Goal: Information Seeking & Learning: Learn about a topic

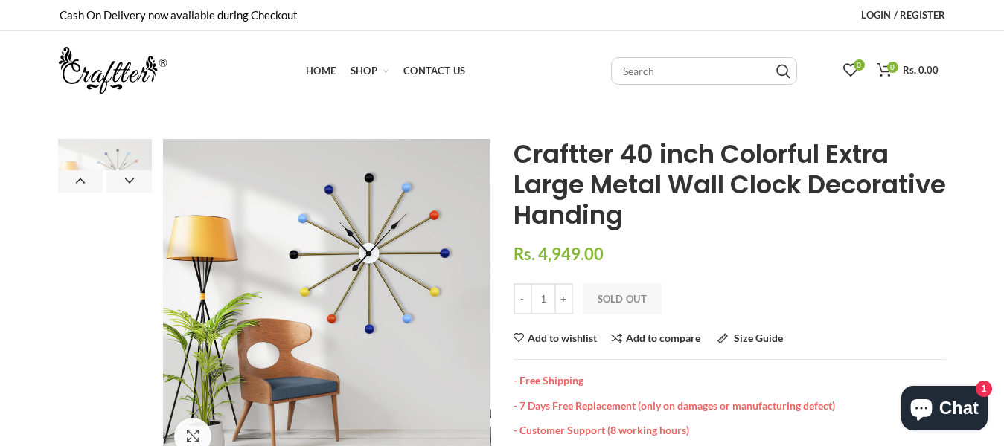
click at [564, 194] on span "Craftter 40 inch Colorful Extra Large Metal Wall Clock Decorative Handing" at bounding box center [729, 184] width 432 height 97
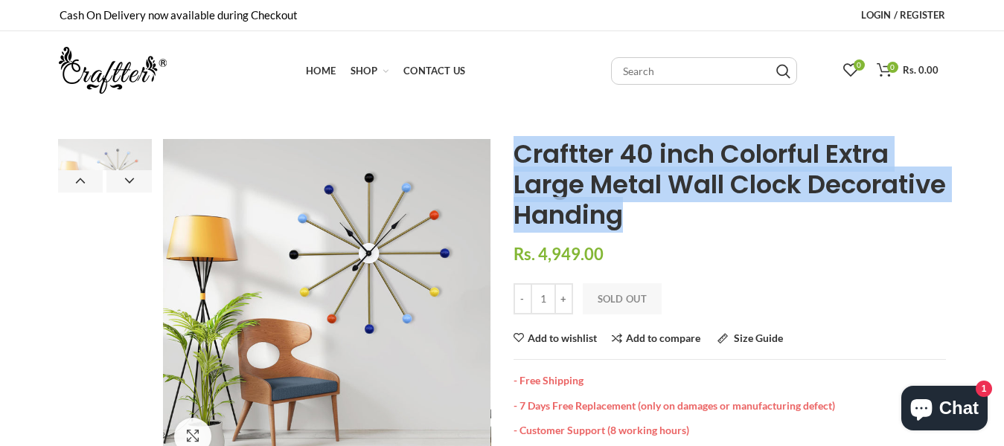
click at [564, 194] on span "Craftter 40 inch Colorful Extra Large Metal Wall Clock Decorative Handing" at bounding box center [729, 184] width 432 height 97
copy span "Craftter 40 inch Colorful Extra Large Metal Wall Clock Decorative Handing"
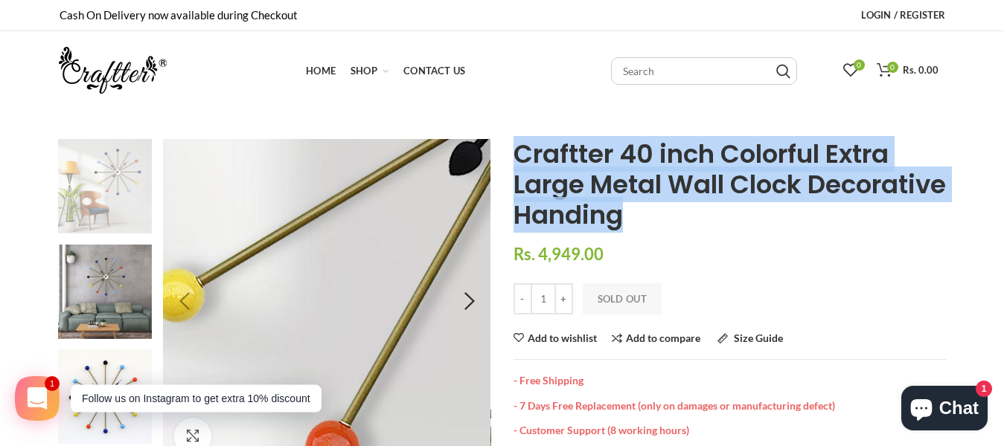
click at [332, 292] on img at bounding box center [303, 355] width 1860 height 1860
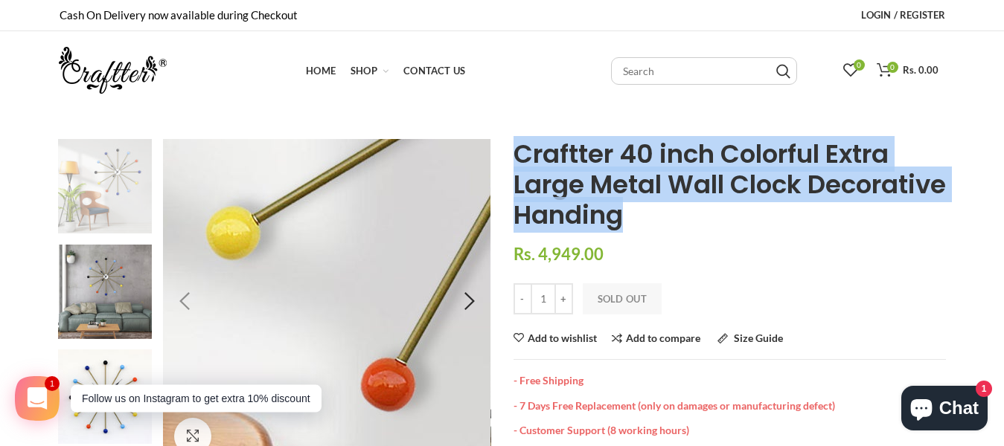
click at [307, 289] on img at bounding box center [359, 292] width 1860 height 1860
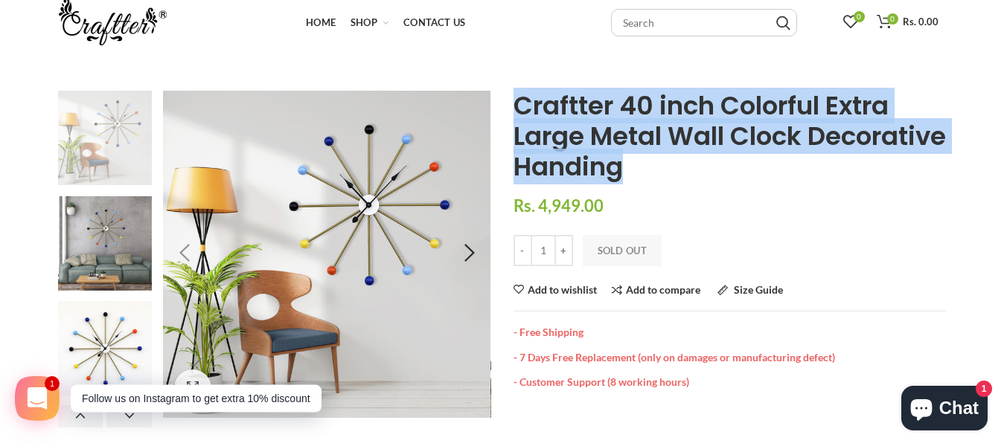
scroll to position [74, 0]
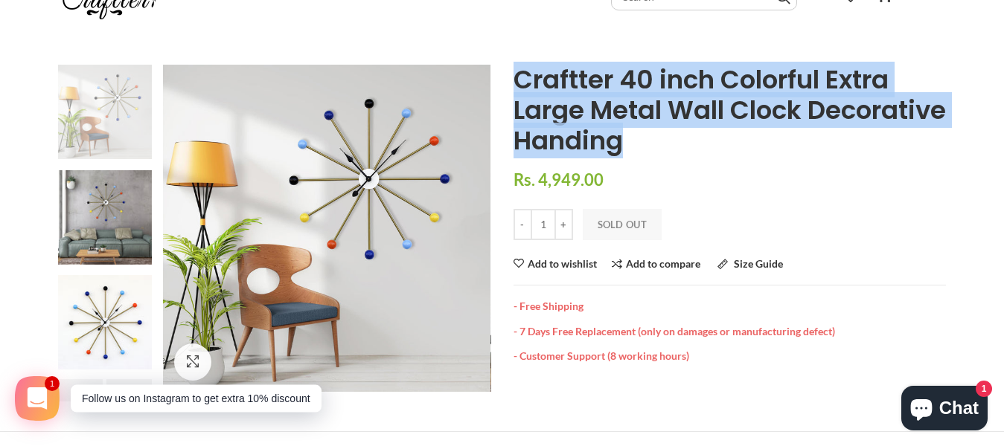
click at [52, 225] on div "Previous Next" at bounding box center [105, 233] width 117 height 337
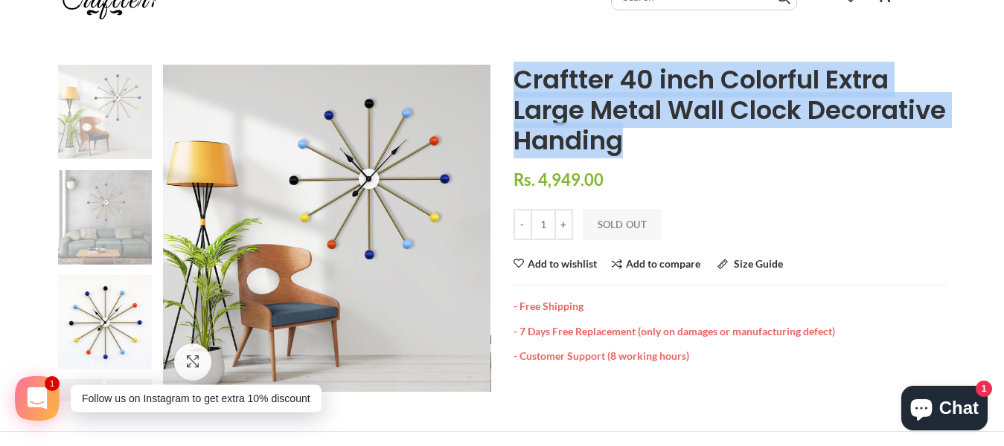
click at [98, 222] on img at bounding box center [105, 217] width 95 height 95
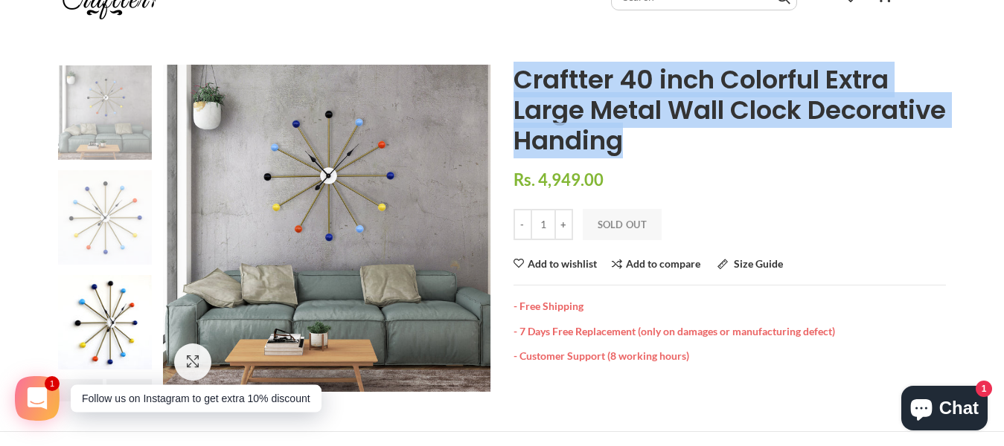
click at [79, 213] on img at bounding box center [105, 217] width 95 height 95
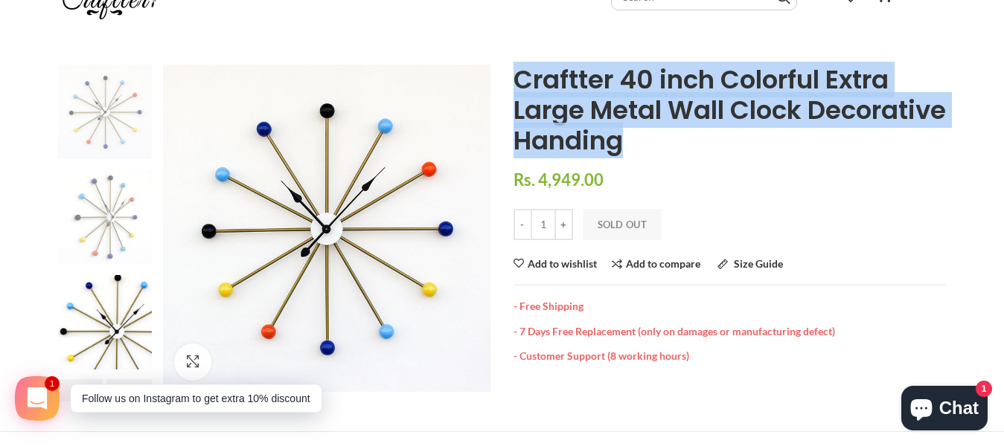
click at [116, 221] on img at bounding box center [105, 217] width 95 height 95
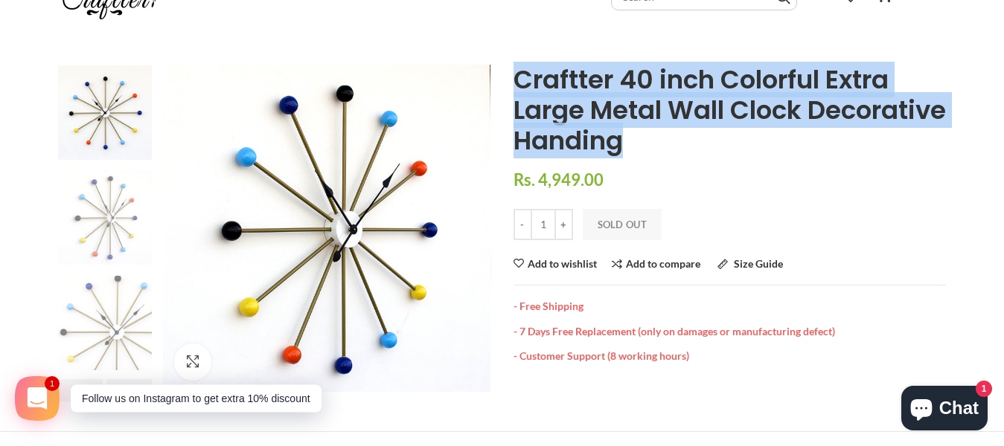
click at [78, 324] on img at bounding box center [105, 323] width 95 height 95
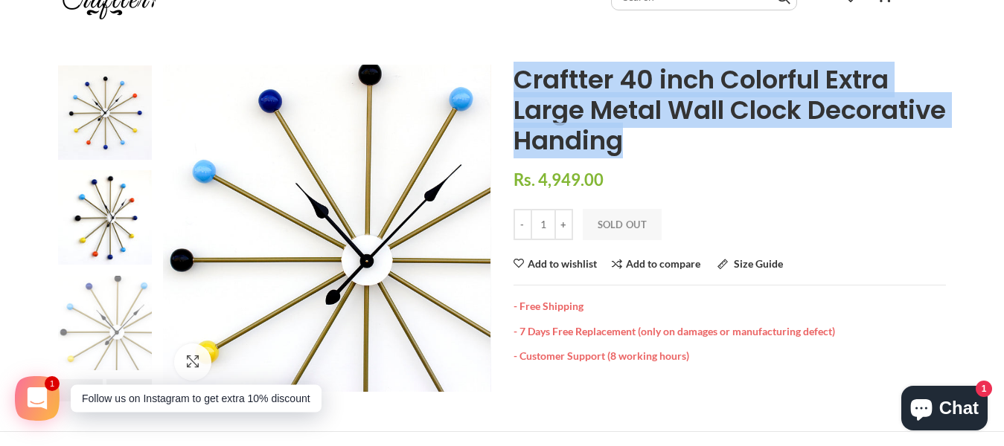
click at [114, 307] on img at bounding box center [105, 323] width 95 height 95
click at [468, 237] on div at bounding box center [468, 228] width 37 height 37
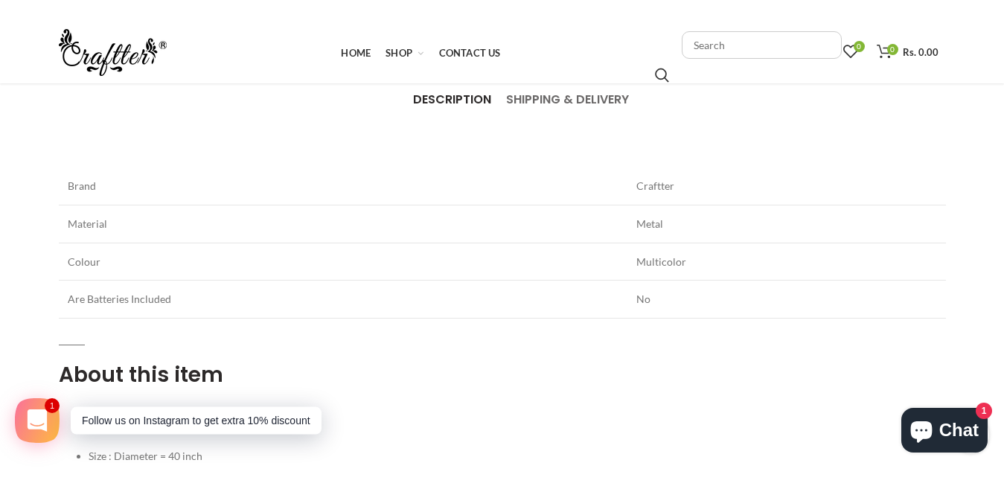
scroll to position [0, 0]
